Goal: Find specific page/section: Find specific page/section

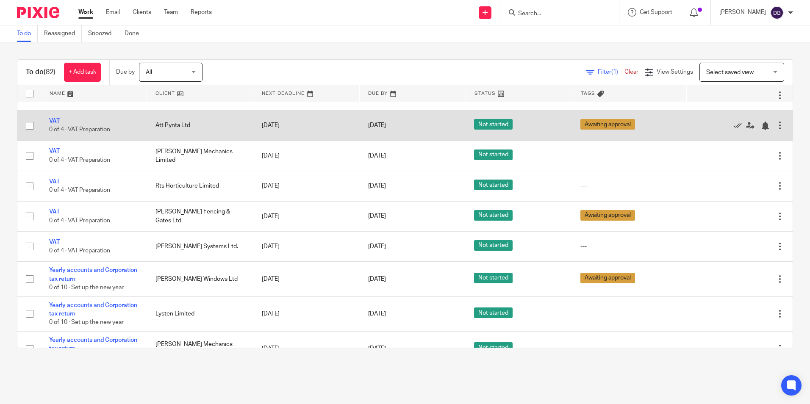
scroll to position [677, 0]
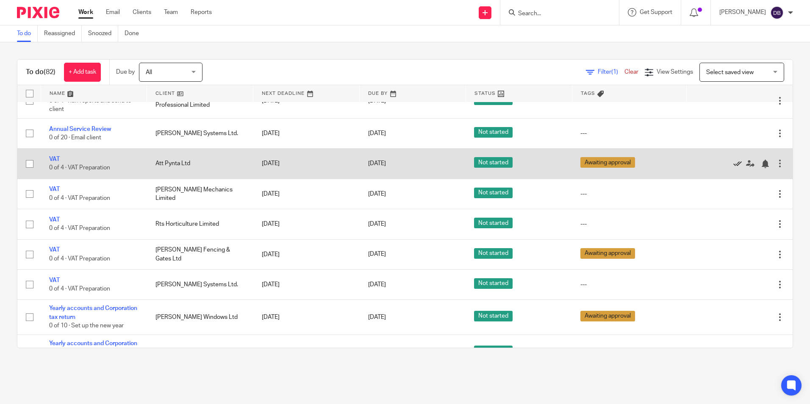
click at [733, 161] on icon at bounding box center [737, 164] width 8 height 8
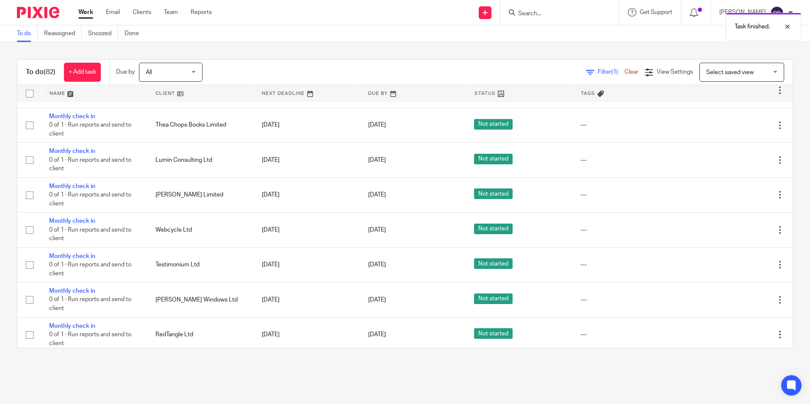
scroll to position [127, 0]
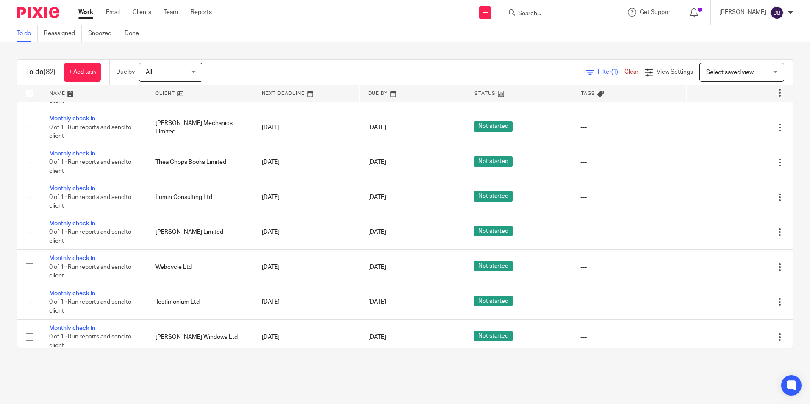
click at [568, 15] on input "Search" at bounding box center [555, 14] width 76 height 8
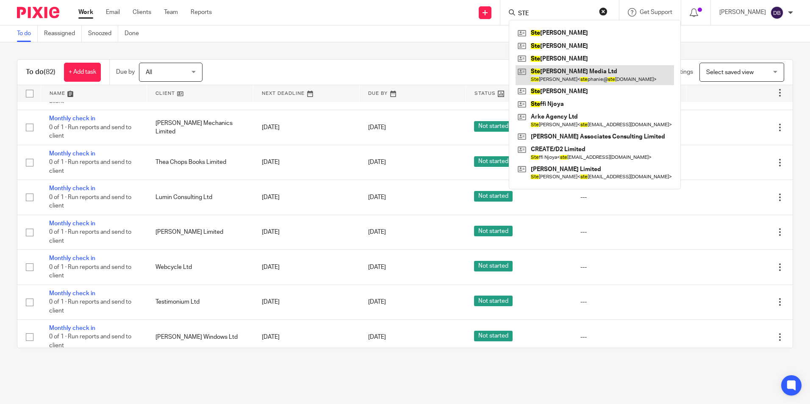
type input "STE"
click at [581, 70] on link at bounding box center [594, 74] width 158 height 19
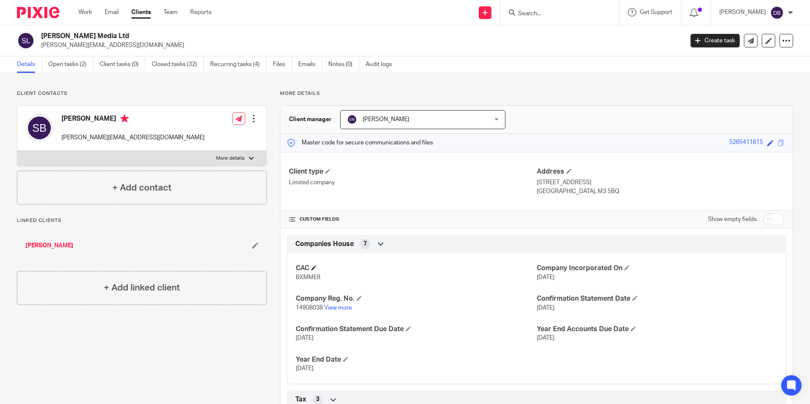
click at [307, 272] on h4 "CAC" at bounding box center [416, 268] width 241 height 9
click at [307, 277] on span "BXMME8" at bounding box center [308, 277] width 25 height 6
click at [307, 278] on span "BXMME8" at bounding box center [308, 277] width 25 height 6
copy span "BXMME8"
click at [54, 20] on div at bounding box center [35, 12] width 70 height 25
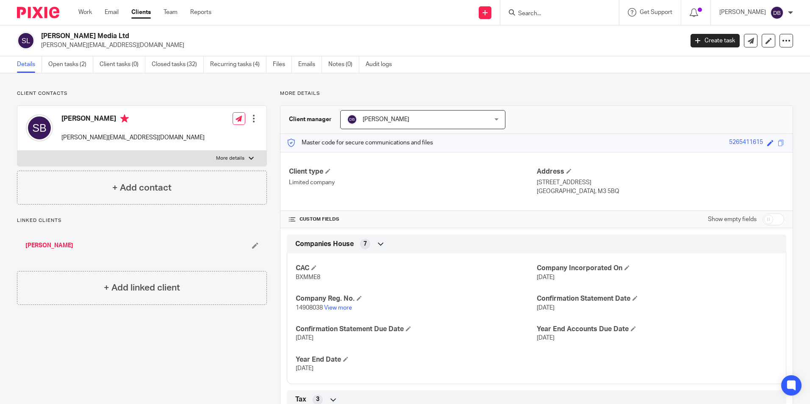
click at [50, 17] on img at bounding box center [38, 12] width 42 height 11
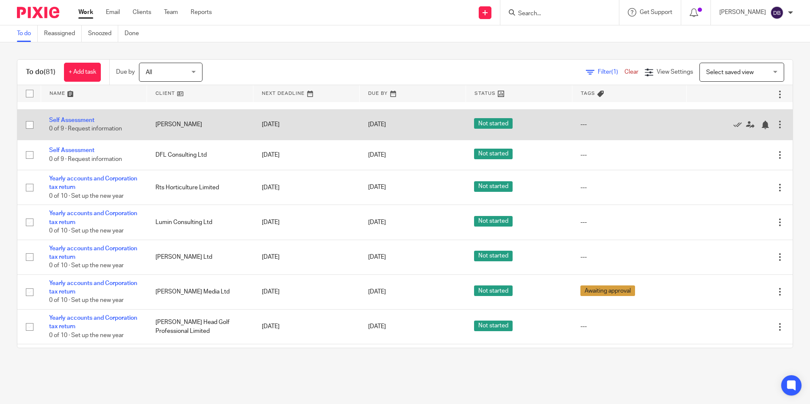
scroll to position [2402, 0]
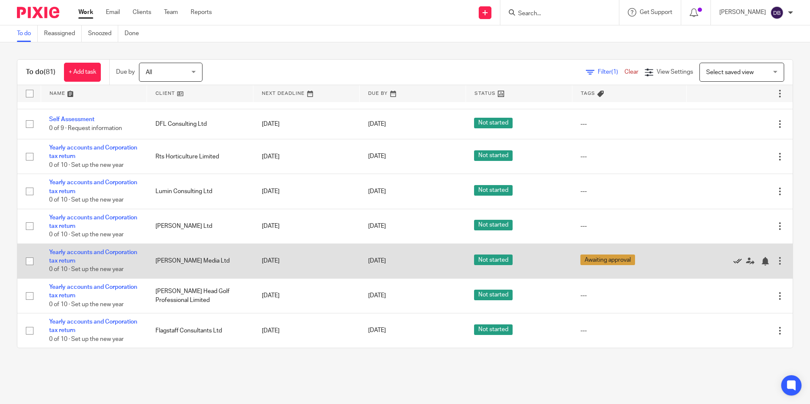
click at [733, 257] on icon at bounding box center [737, 261] width 8 height 8
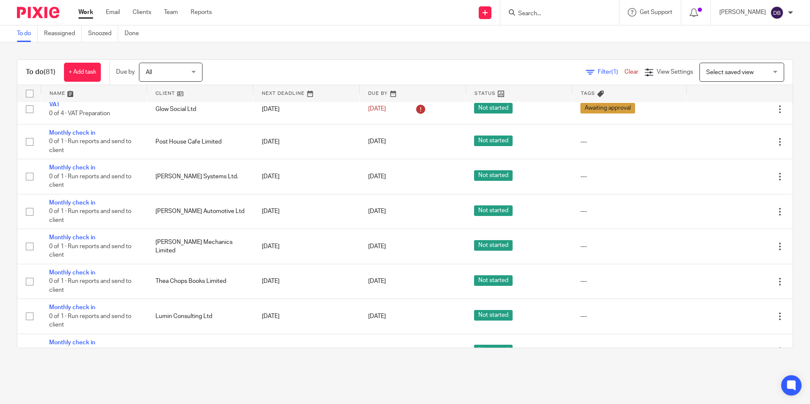
scroll to position [0, 0]
